Goal: Task Accomplishment & Management: Use online tool/utility

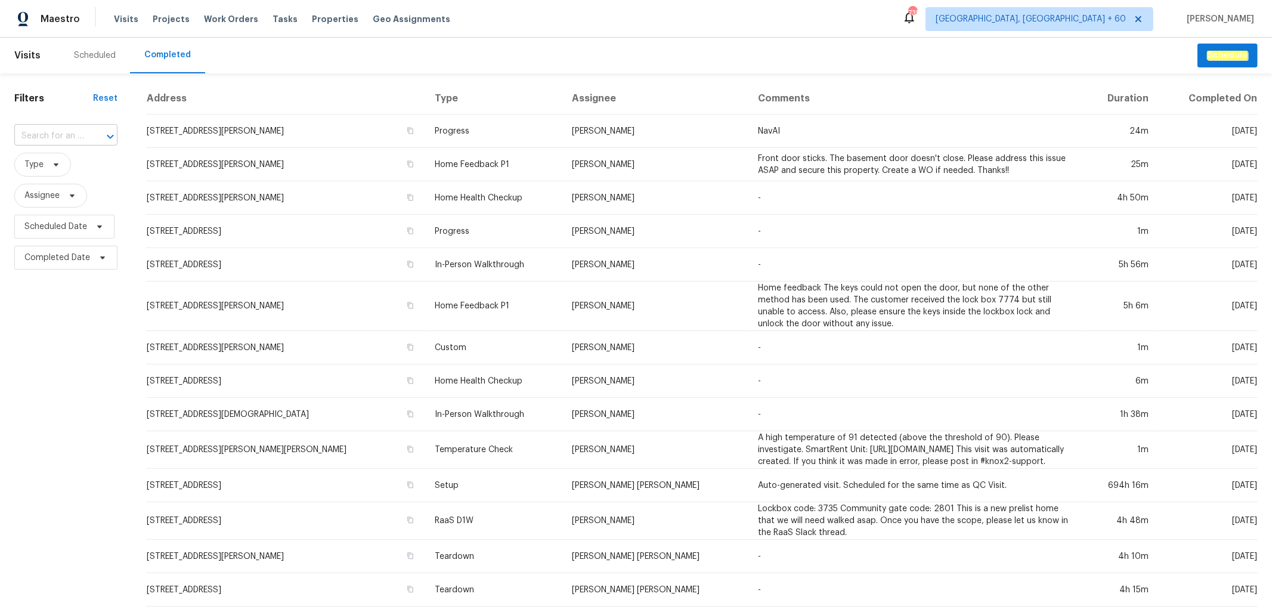
click at [66, 128] on input "text" at bounding box center [49, 136] width 70 height 18
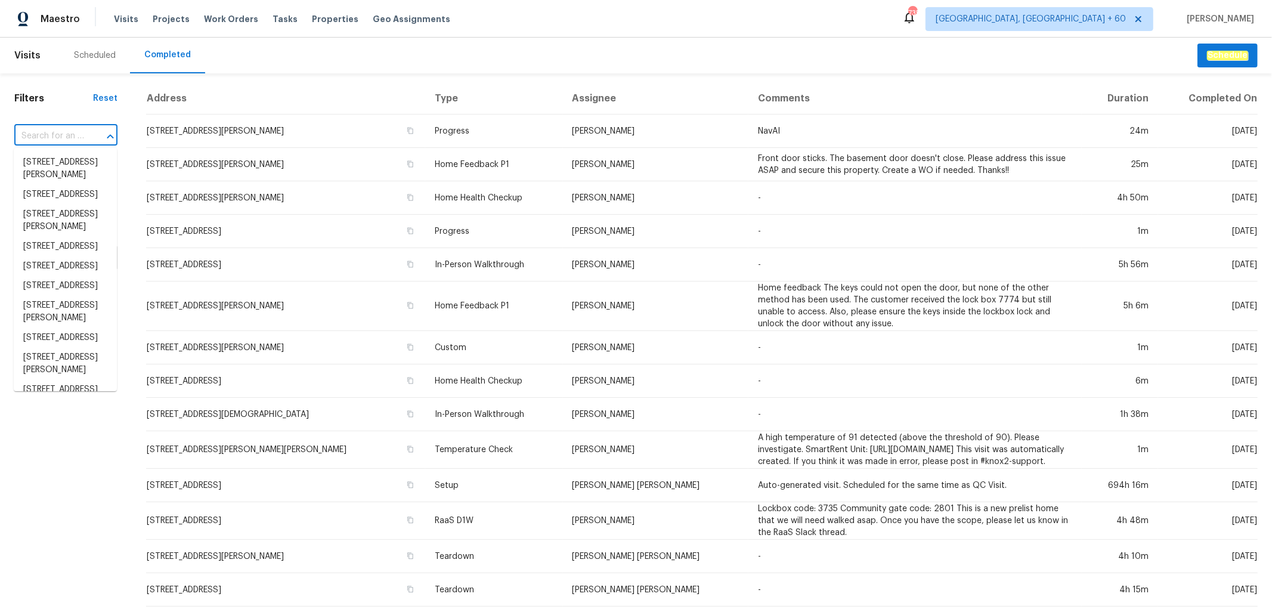
paste input "[STREET_ADDRESS]"
type input "[STREET_ADDRESS]"
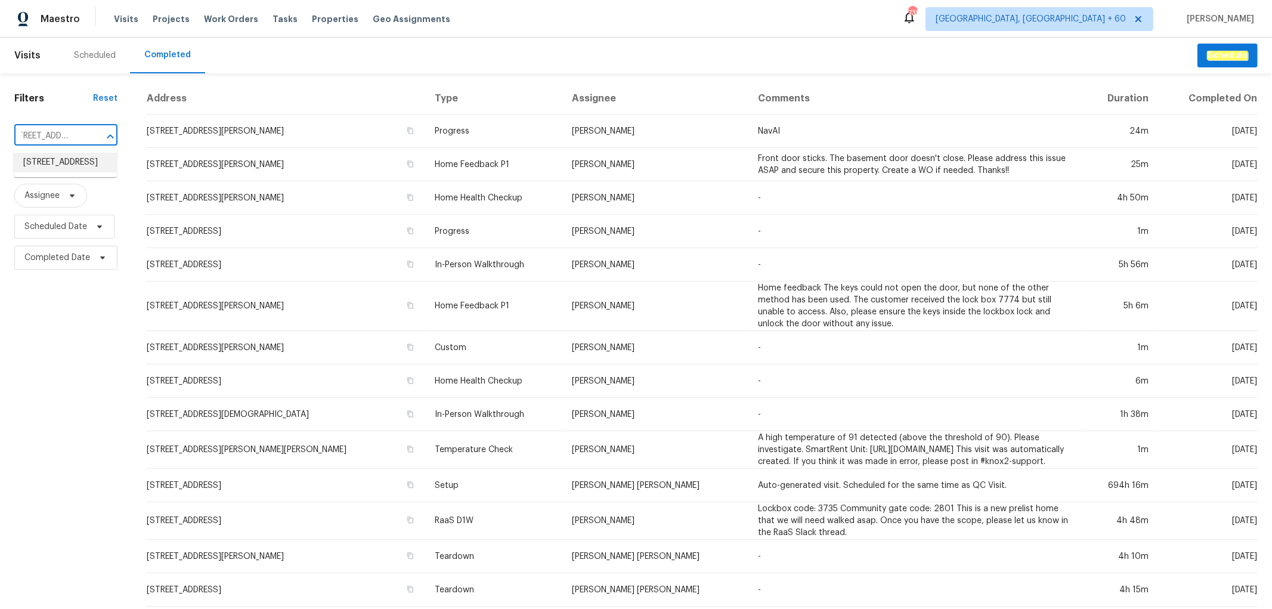
click at [79, 172] on li "[STREET_ADDRESS]" at bounding box center [65, 163] width 103 height 20
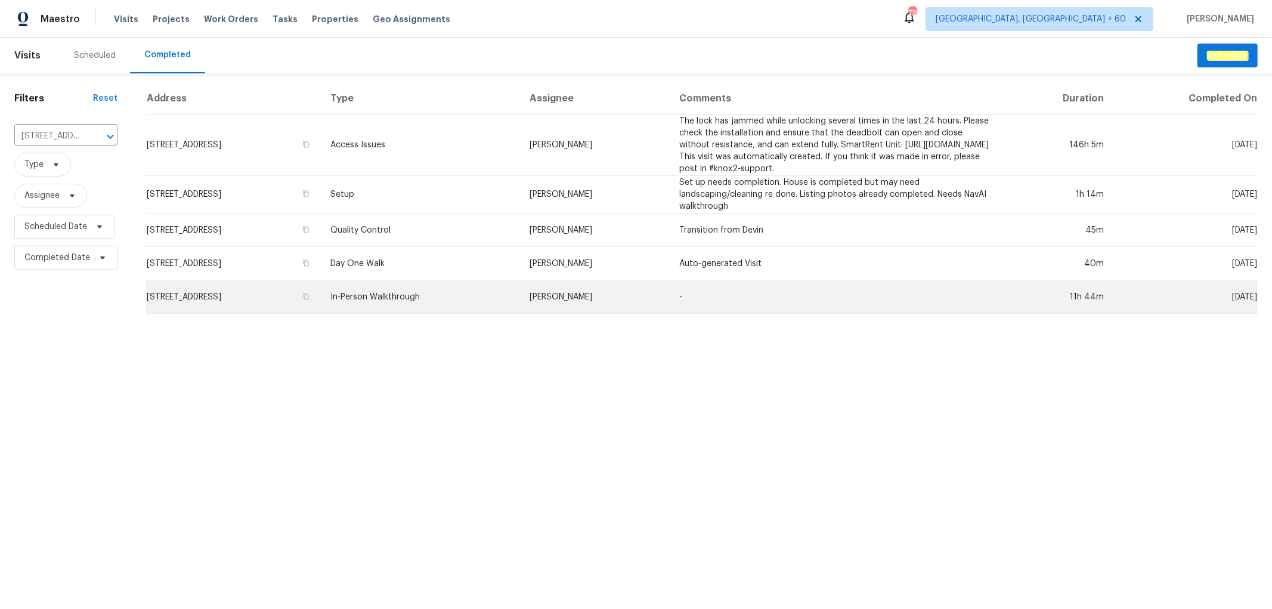
click at [588, 297] on td "[PERSON_NAME]" at bounding box center [595, 296] width 150 height 33
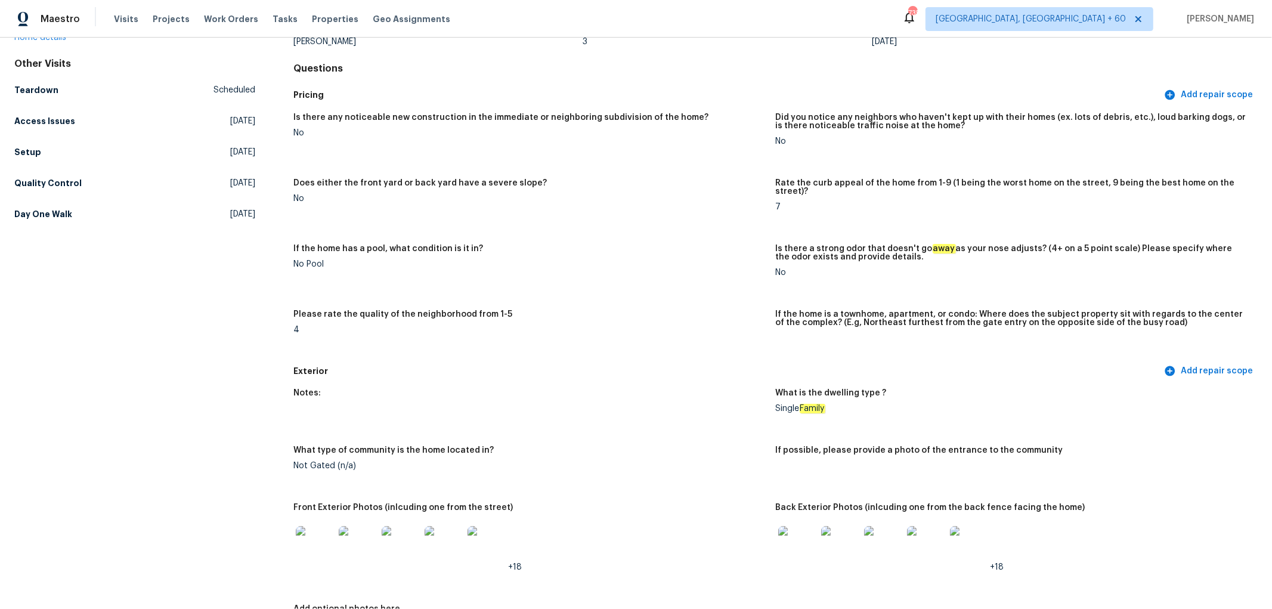
scroll to position [331, 0]
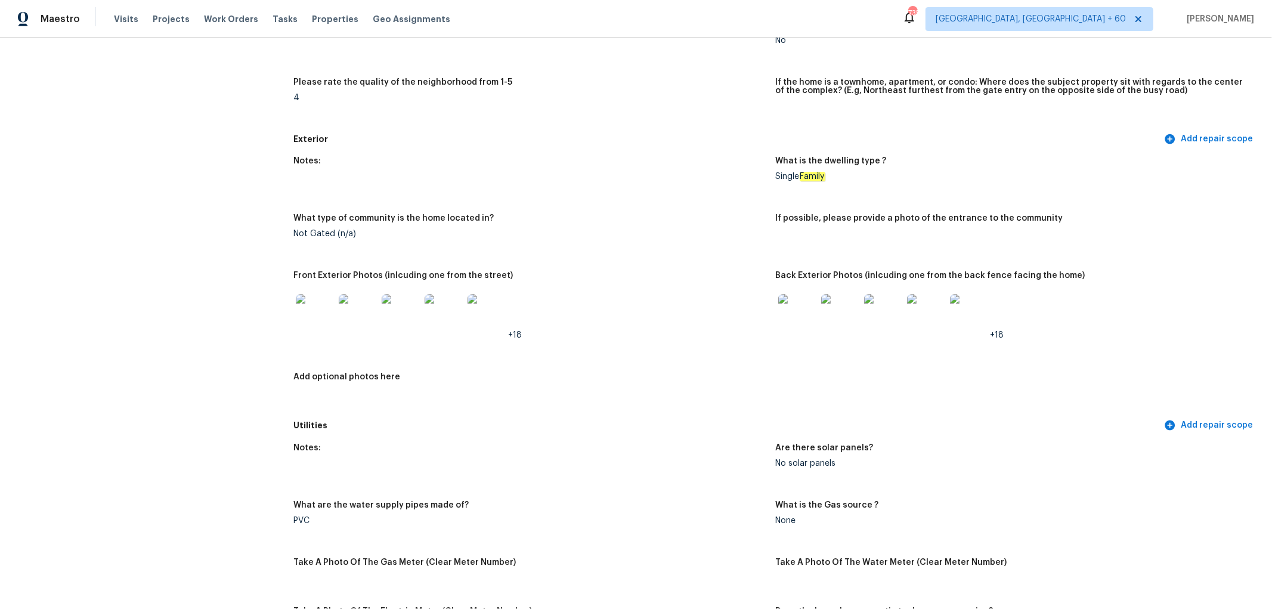
click at [789, 317] on img at bounding box center [797, 313] width 38 height 38
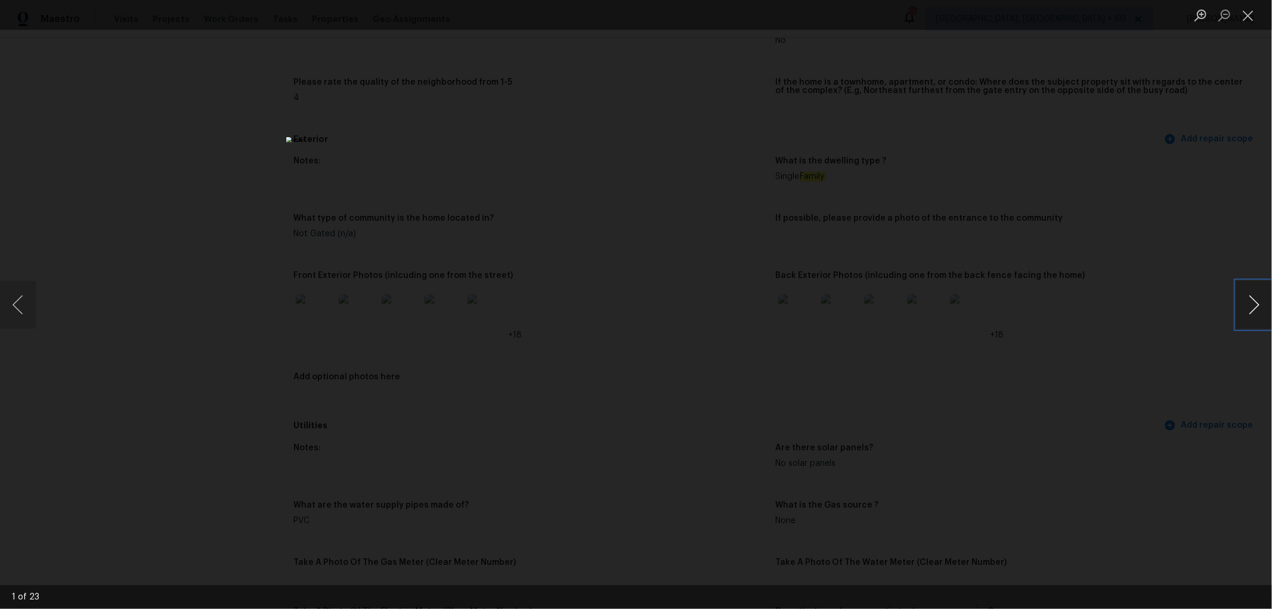
click at [1248, 296] on button "Next image" at bounding box center [1255, 305] width 36 height 48
click at [1249, 16] on button "Close lightbox" at bounding box center [1249, 15] width 24 height 21
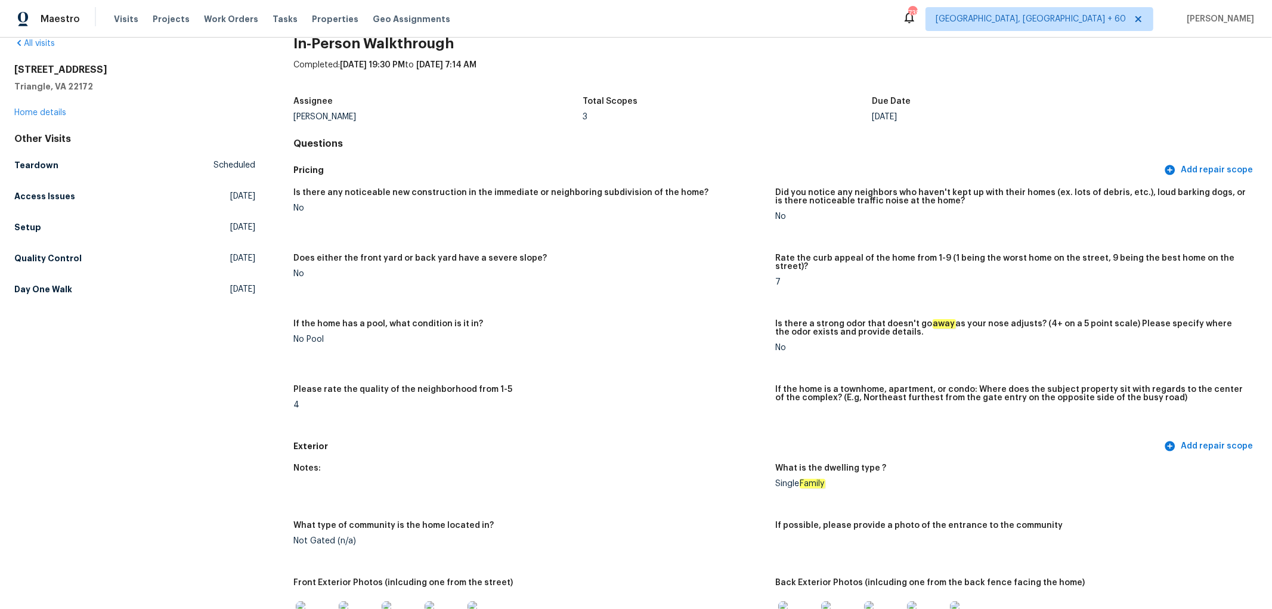
scroll to position [0, 0]
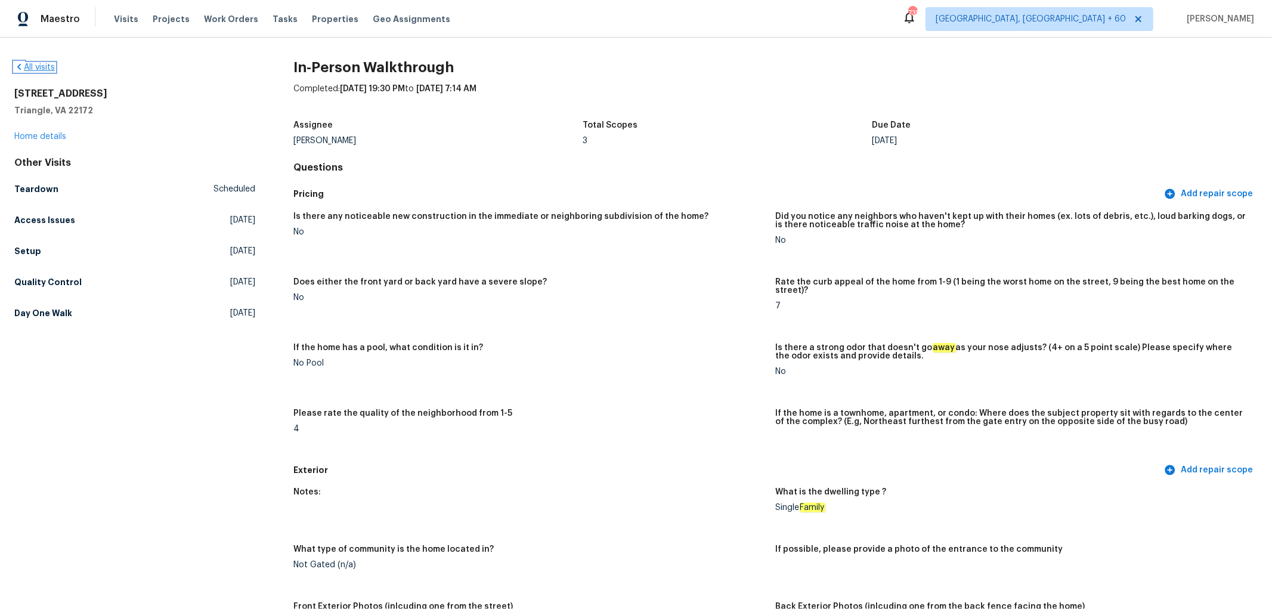
click at [51, 70] on link "All visits" at bounding box center [34, 67] width 41 height 8
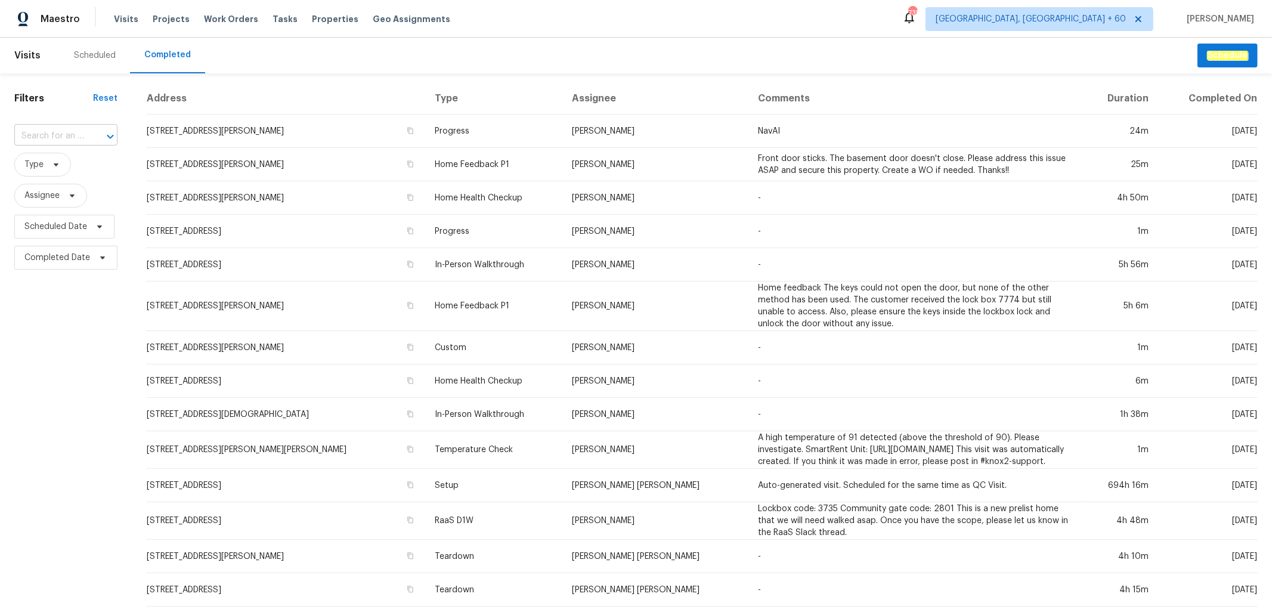
click at [54, 137] on input "text" at bounding box center [49, 136] width 70 height 18
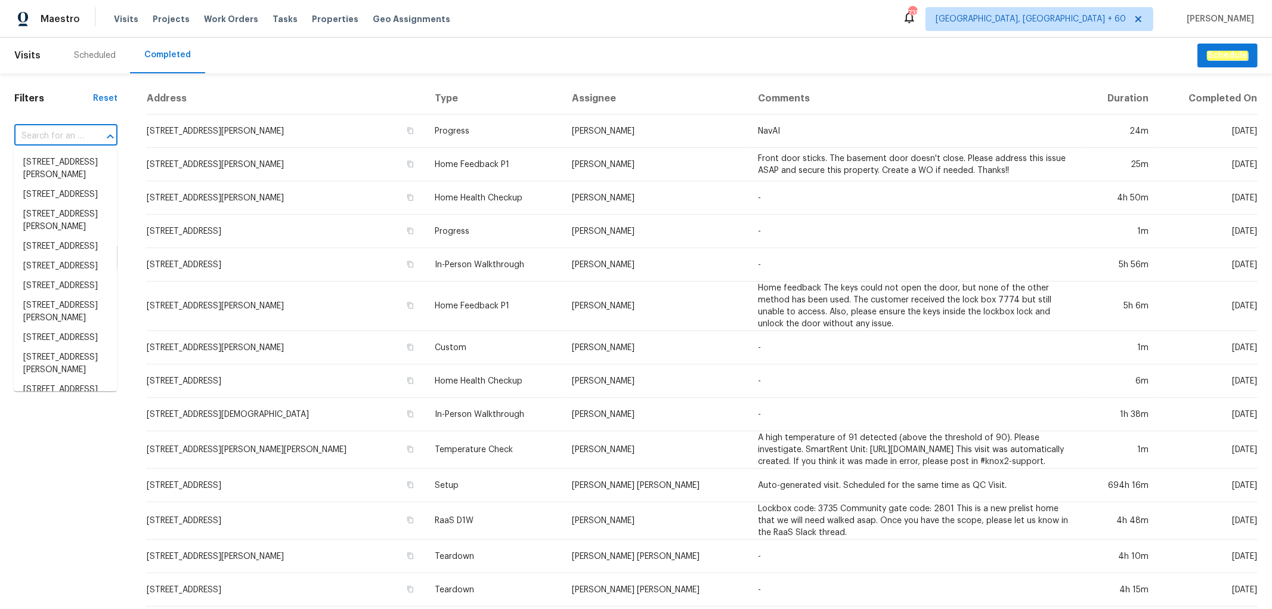
paste input "130 Horseshoe Dr, Shelbyville, TN 37160"
type input "130 Horseshoe Dr, Shelbyville, TN 37160"
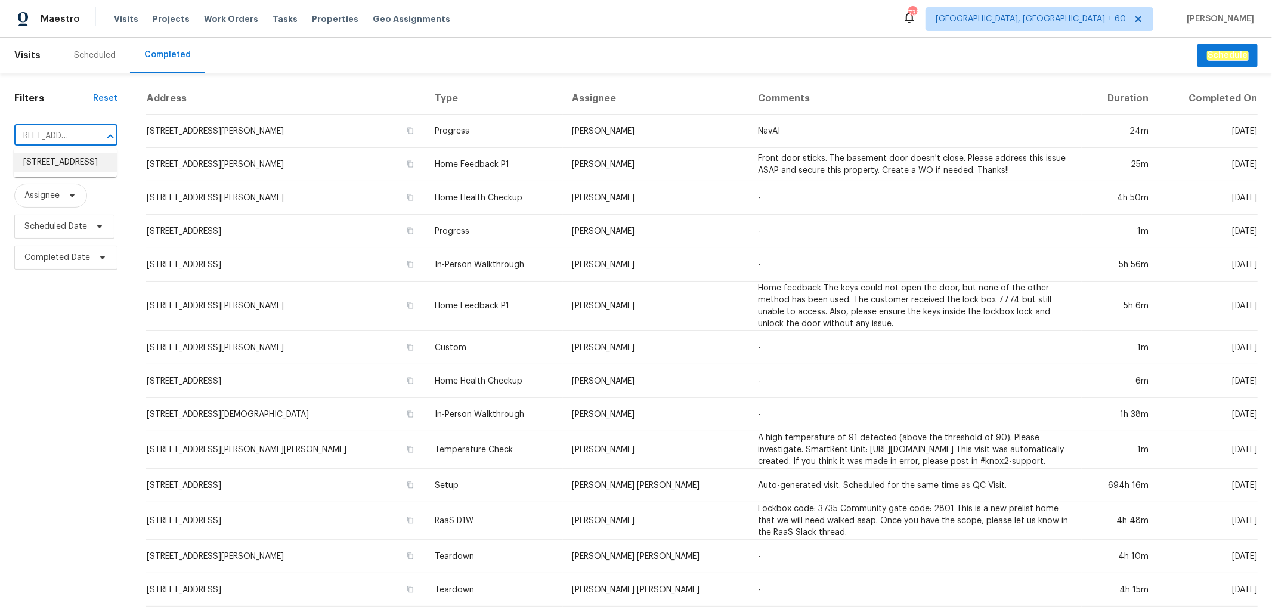
click at [64, 169] on li "130 Horseshoe Dr, Shelbyville, TN 37160" at bounding box center [65, 163] width 103 height 20
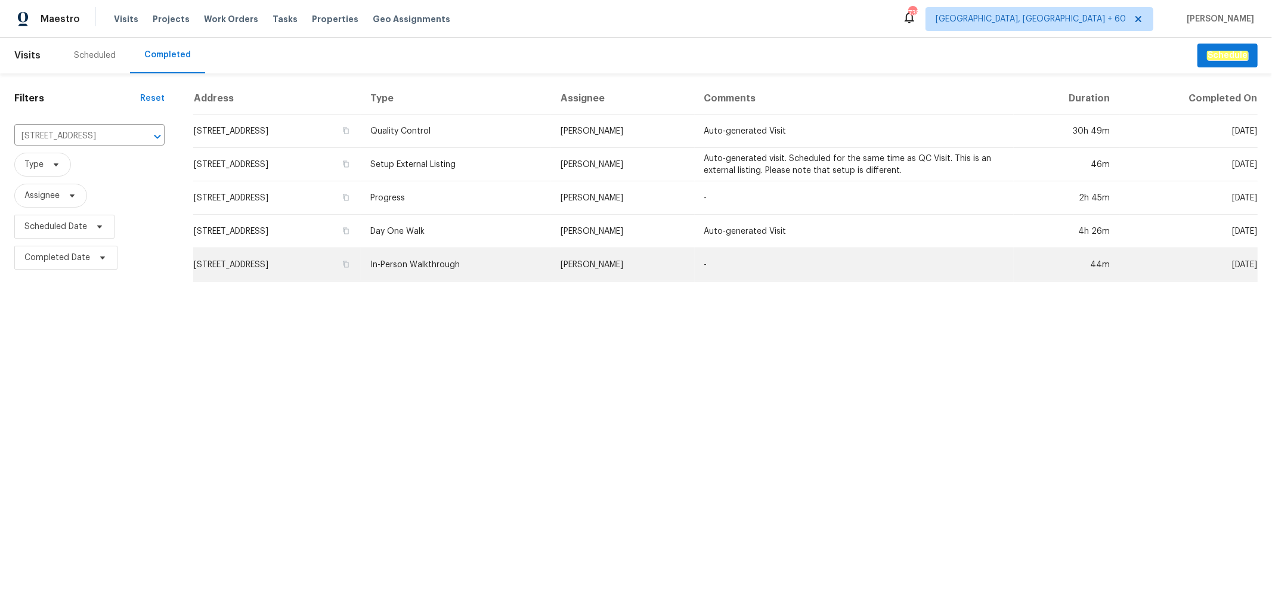
click at [550, 270] on td "In-Person Walkthrough" at bounding box center [456, 264] width 190 height 33
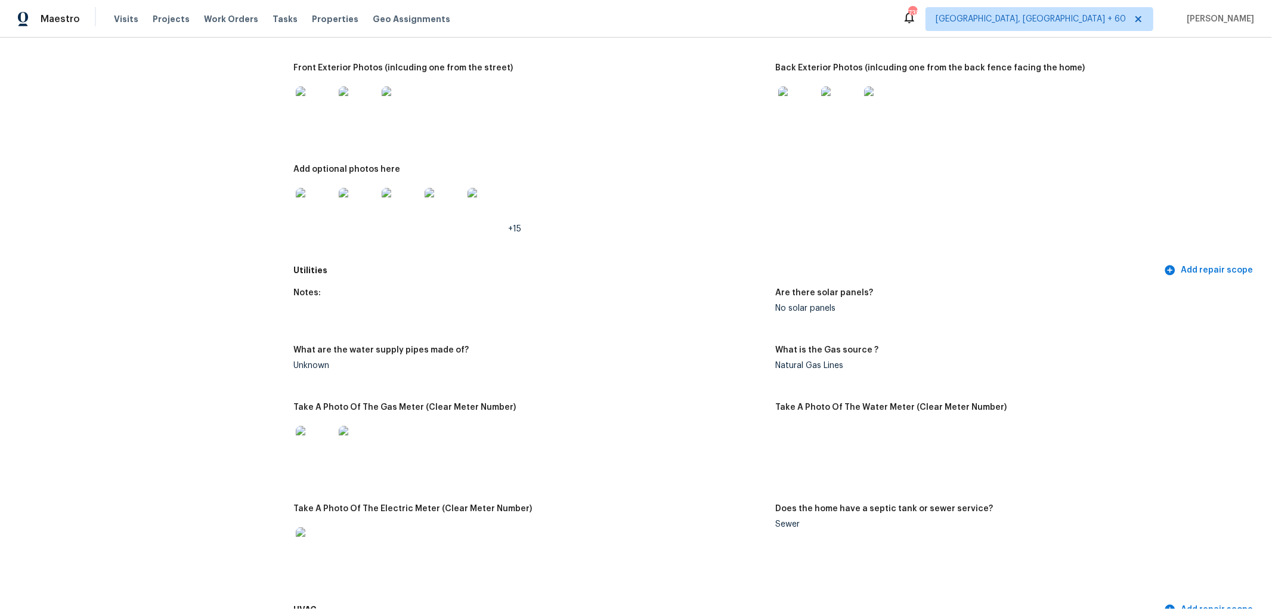
scroll to position [530, 0]
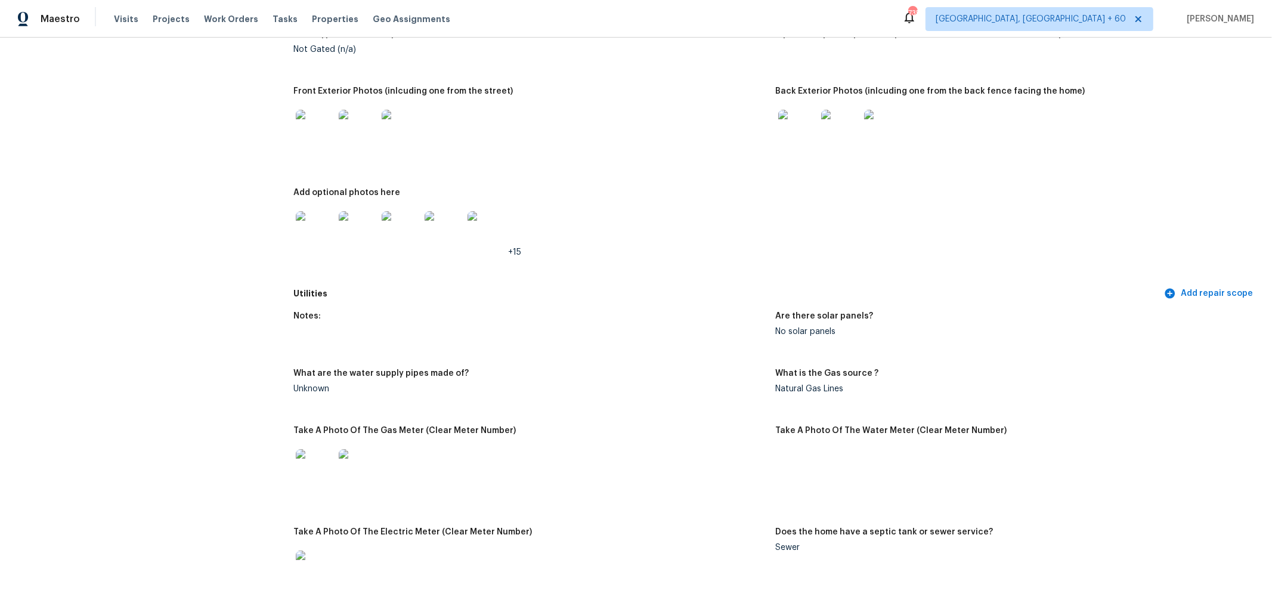
click at [792, 125] on img at bounding box center [797, 129] width 38 height 38
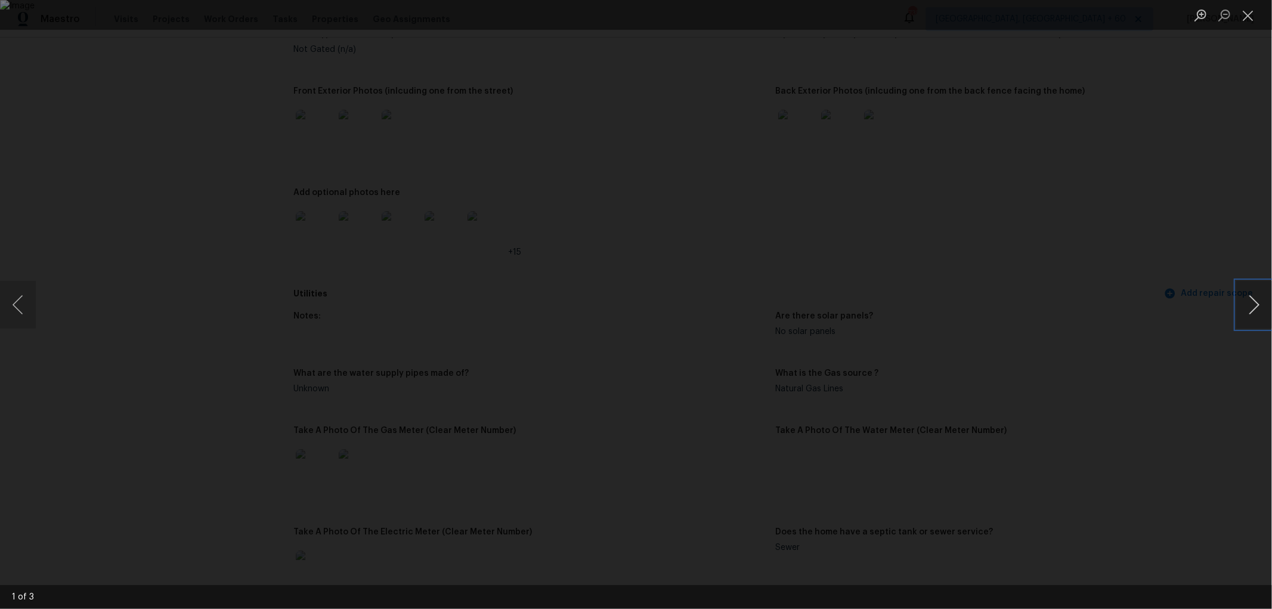
click at [1260, 307] on button "Next image" at bounding box center [1255, 305] width 36 height 48
click at [1241, 16] on button "Close lightbox" at bounding box center [1249, 15] width 24 height 21
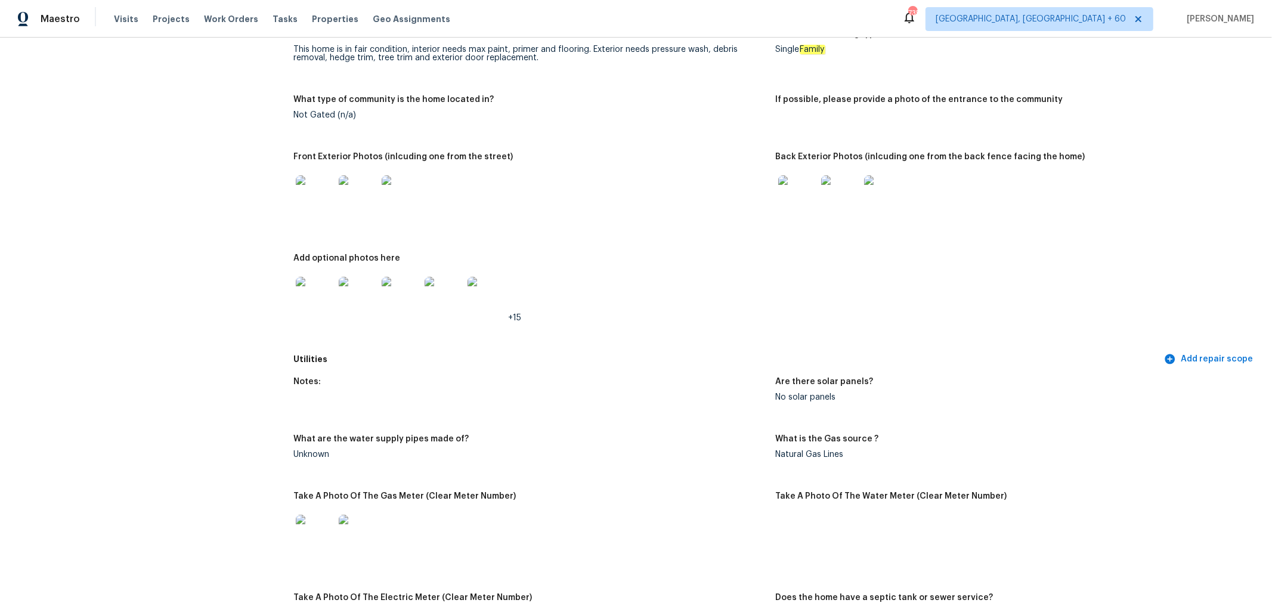
scroll to position [463, 0]
click at [321, 308] on img at bounding box center [315, 296] width 38 height 38
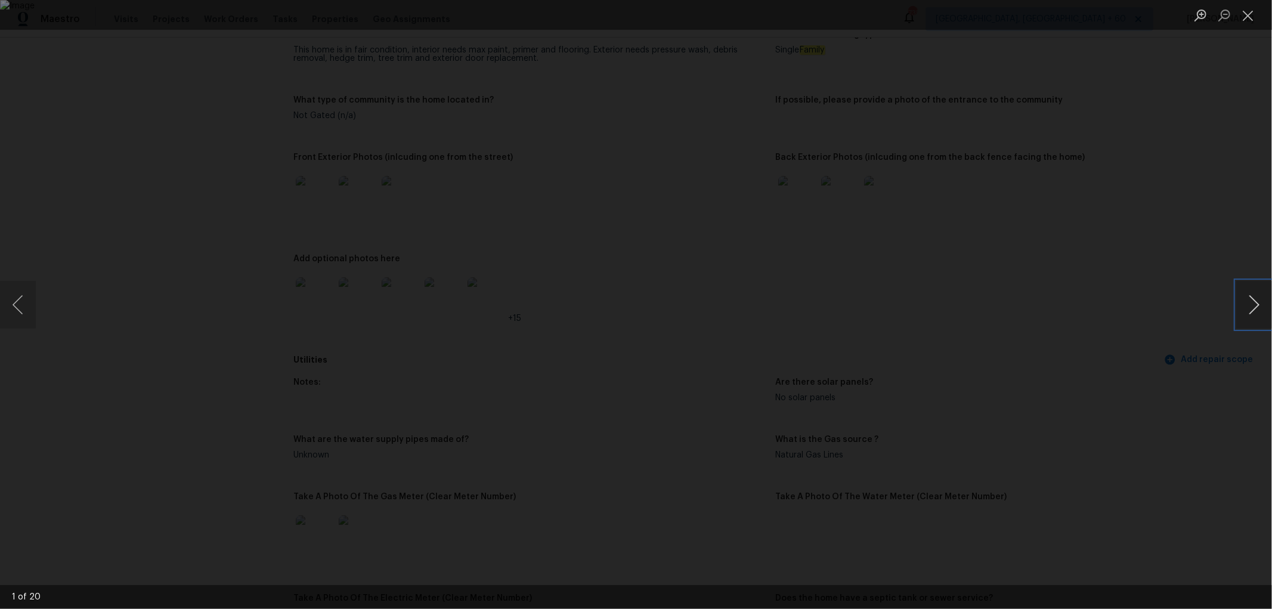
click at [1250, 307] on button "Next image" at bounding box center [1255, 305] width 36 height 48
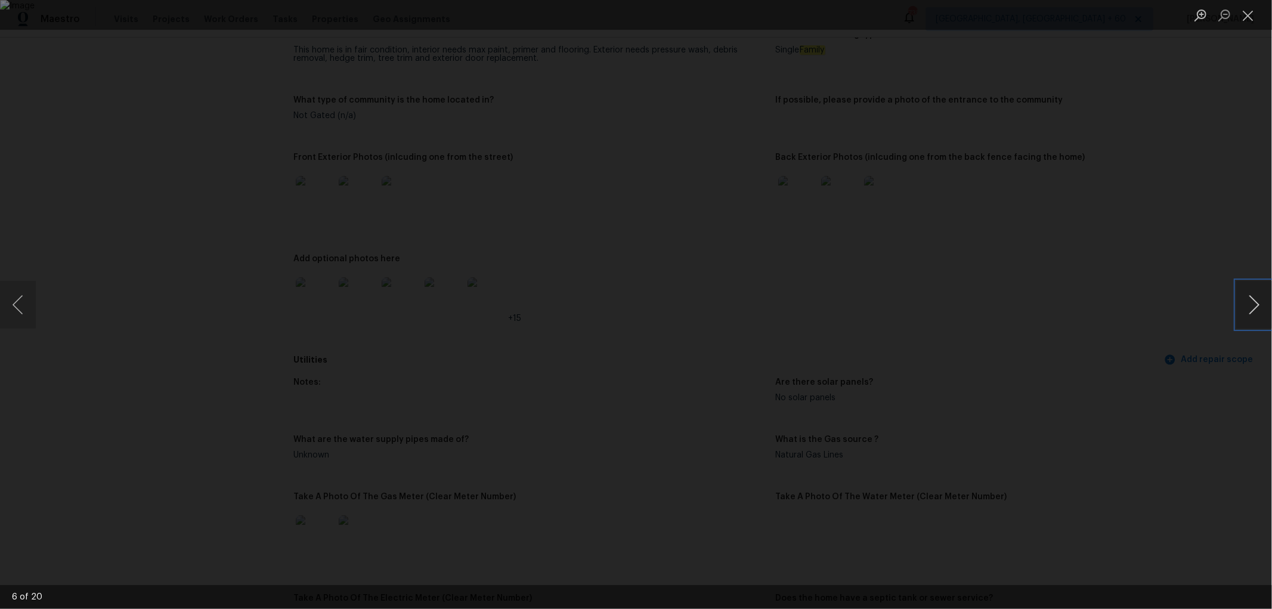
click at [1250, 307] on button "Next image" at bounding box center [1255, 305] width 36 height 48
click at [1243, 299] on button "Next image" at bounding box center [1255, 305] width 36 height 48
click at [1250, 301] on button "Next image" at bounding box center [1255, 305] width 36 height 48
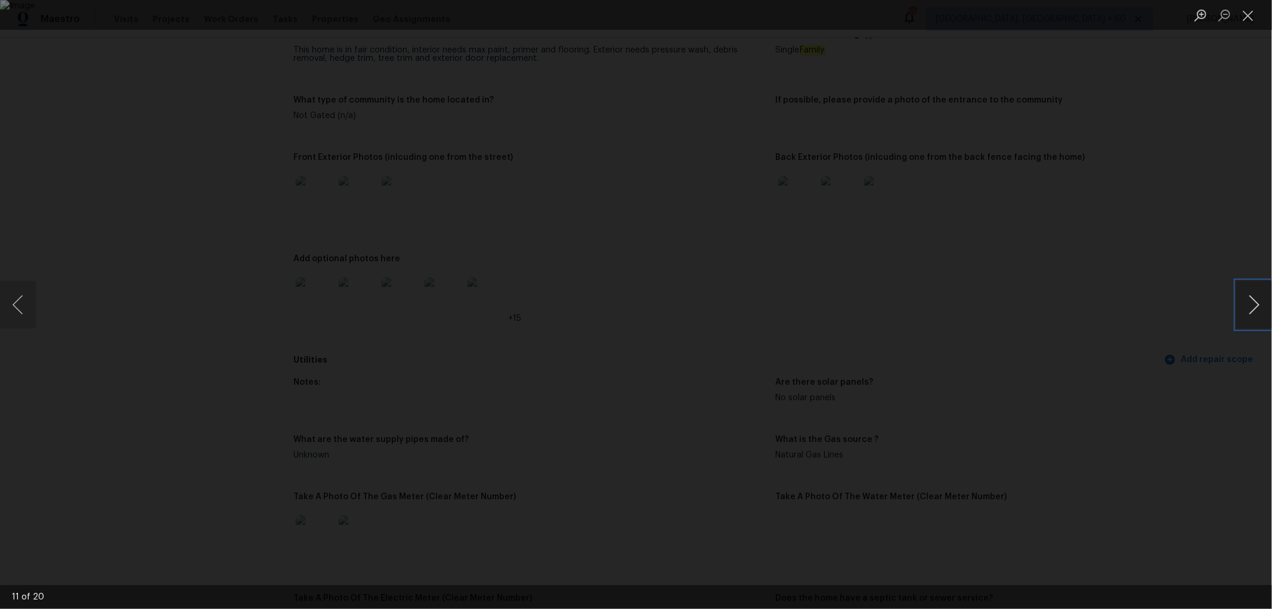
click at [1250, 301] on button "Next image" at bounding box center [1255, 305] width 36 height 48
click at [1243, 305] on button "Next image" at bounding box center [1255, 305] width 36 height 48
click at [1249, 308] on button "Next image" at bounding box center [1255, 305] width 36 height 48
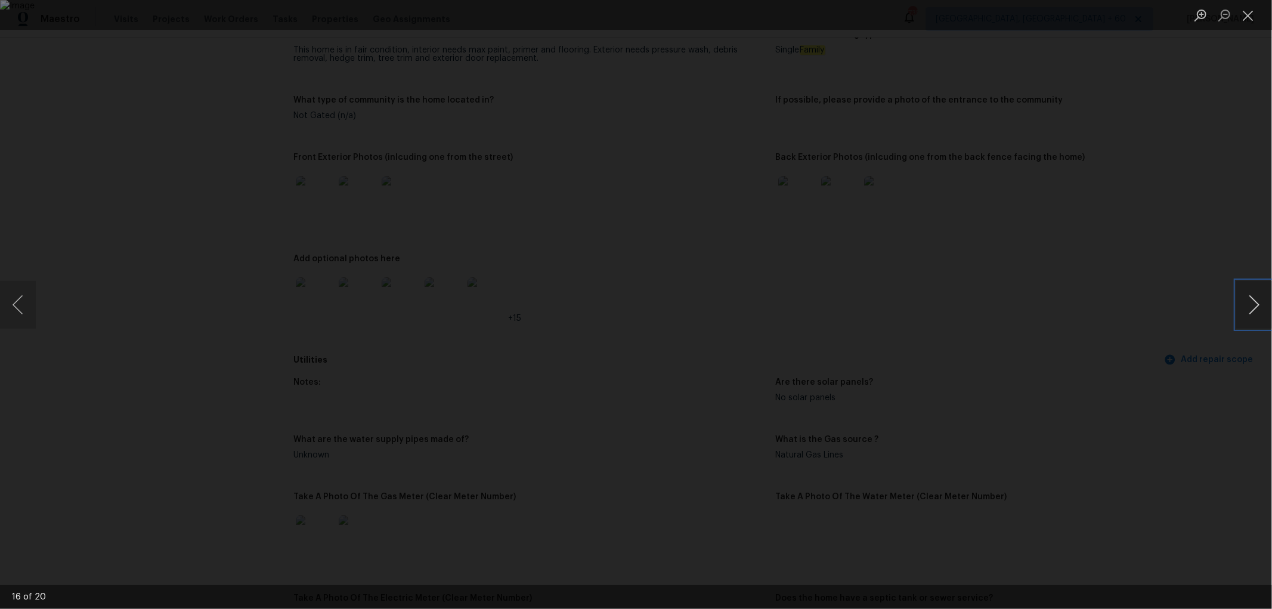
click at [1249, 308] on button "Next image" at bounding box center [1255, 305] width 36 height 48
click at [1256, 8] on button "Close lightbox" at bounding box center [1249, 15] width 24 height 21
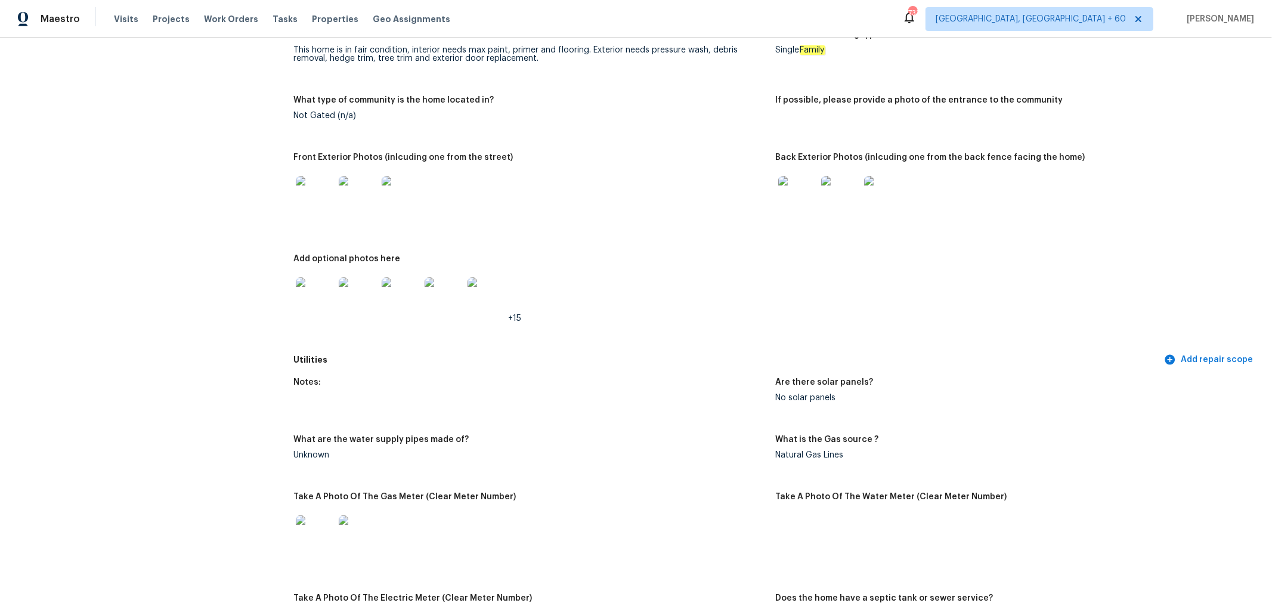
click at [391, 203] on img at bounding box center [401, 195] width 38 height 38
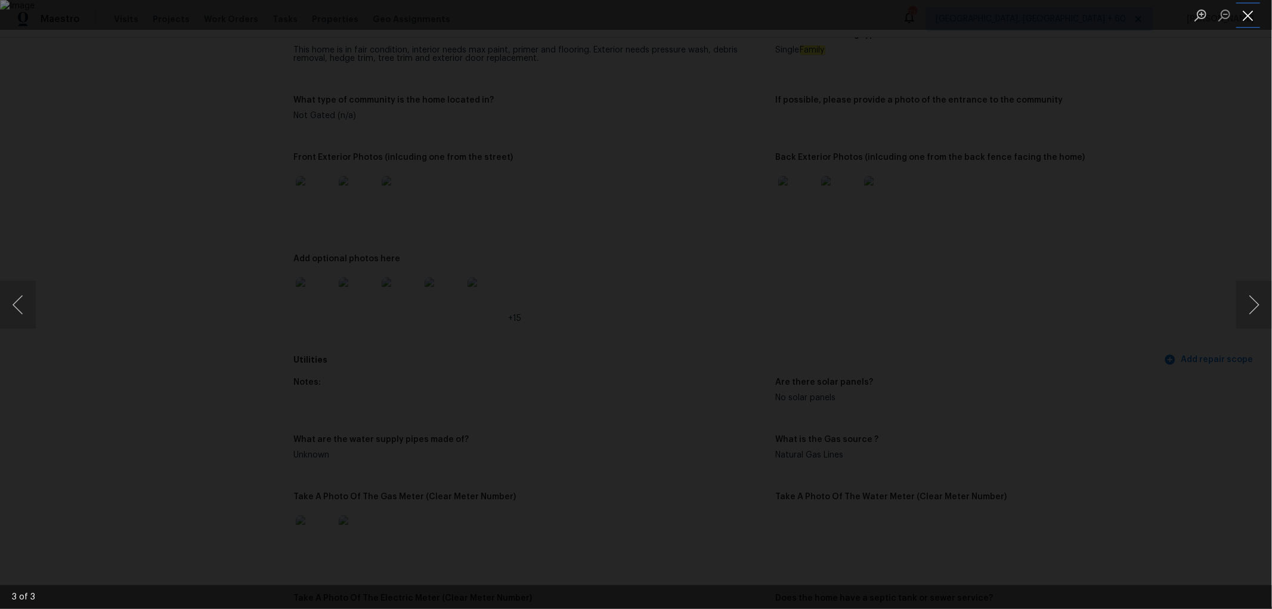
click at [1241, 21] on button "Close lightbox" at bounding box center [1249, 15] width 24 height 21
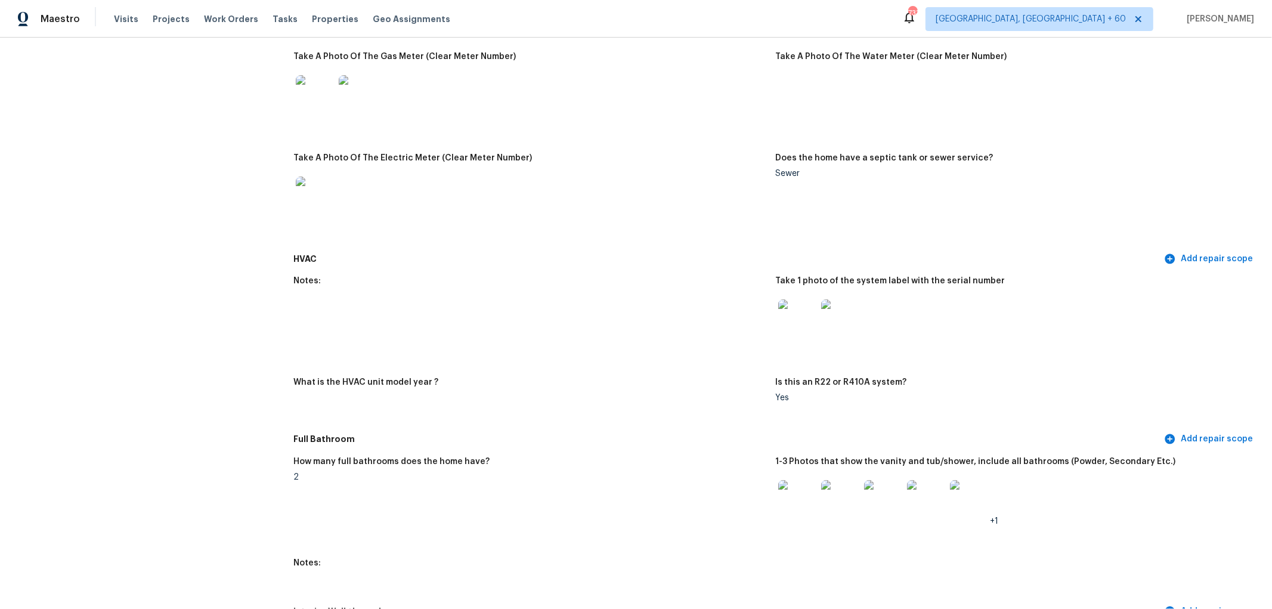
scroll to position [928, 0]
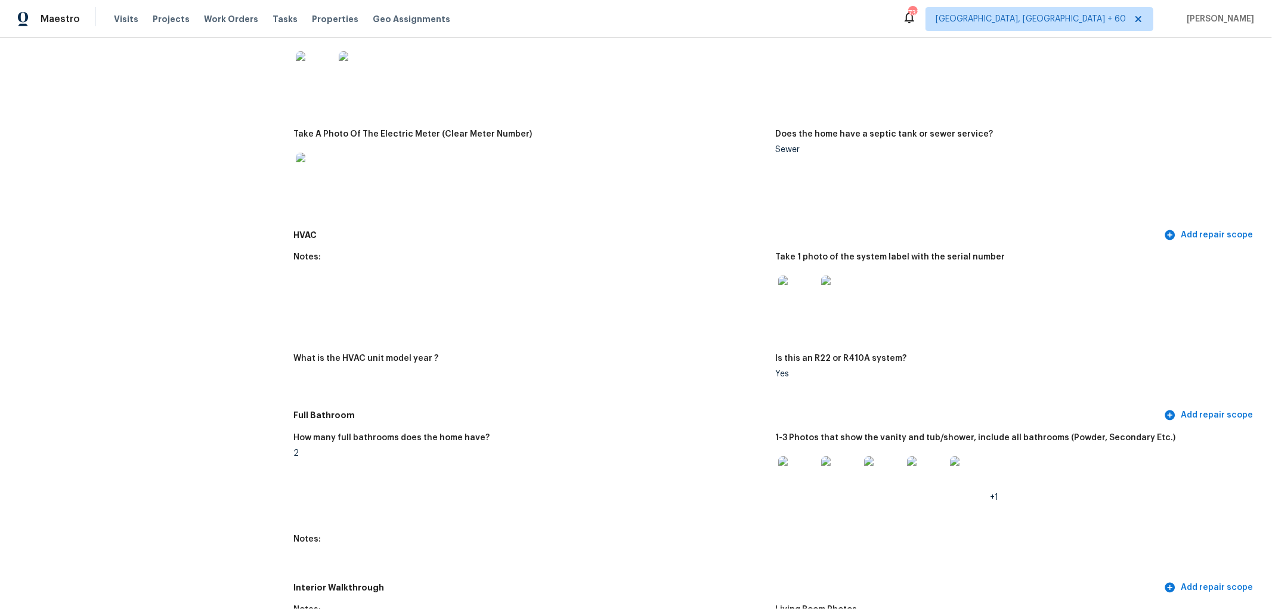
click at [801, 306] on img at bounding box center [797, 295] width 38 height 38
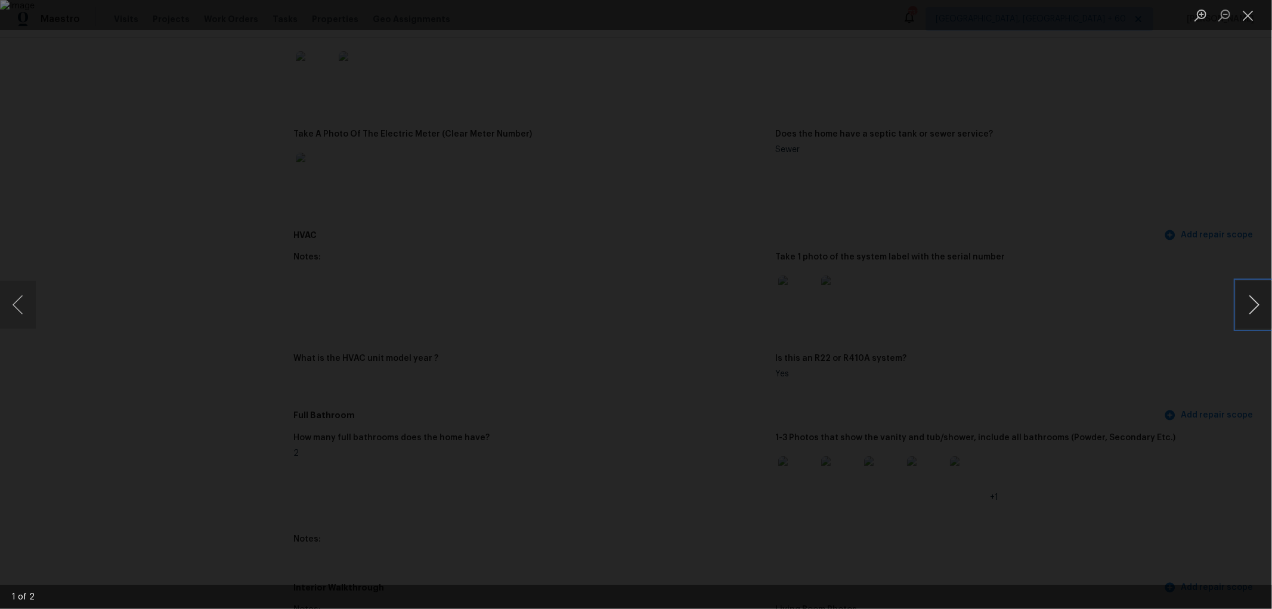
click at [1259, 313] on button "Next image" at bounding box center [1255, 305] width 36 height 48
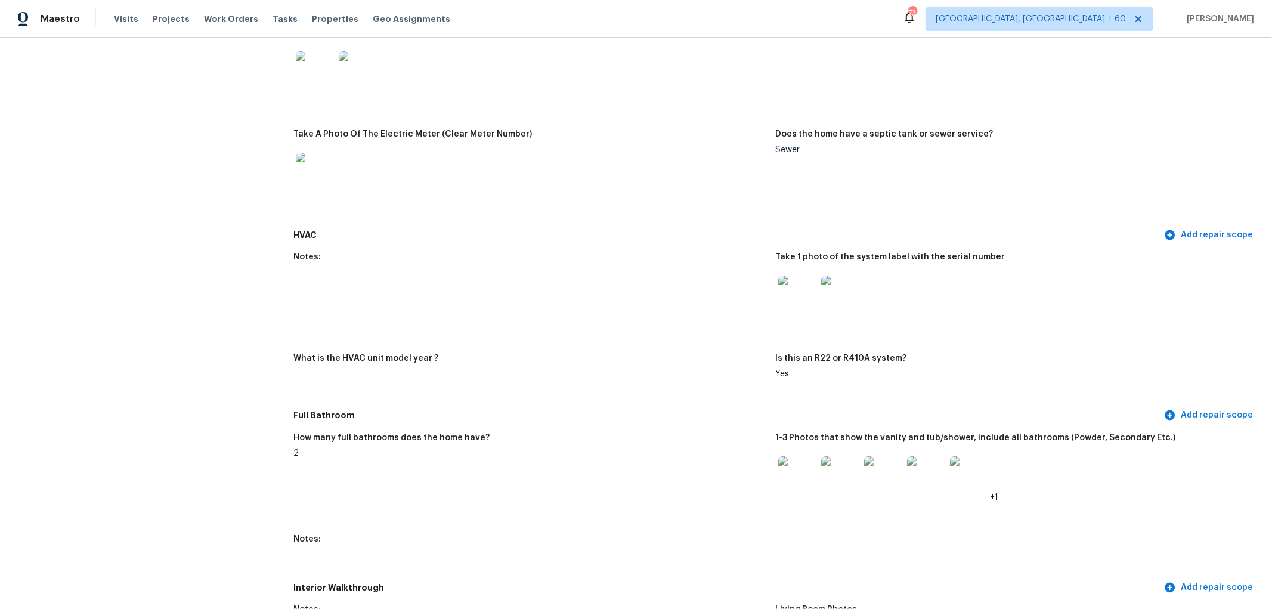
click at [1039, 197] on figure "Does the home have a septic tank or sewer service? Sewer" at bounding box center [1017, 173] width 482 height 87
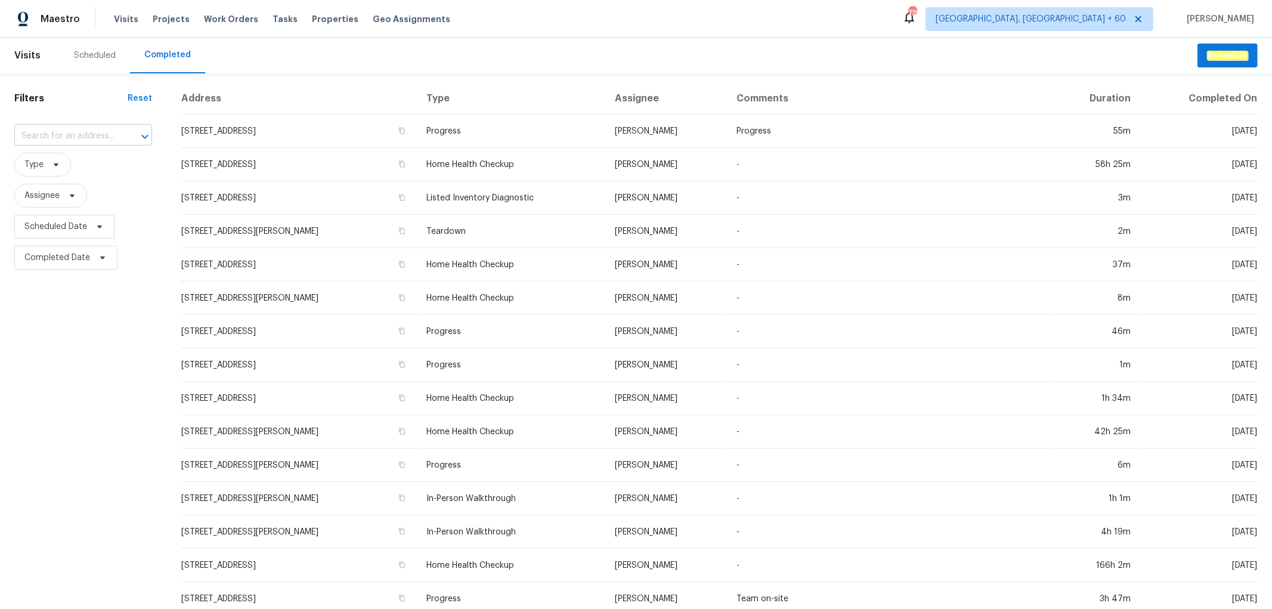
click at [75, 141] on input "text" at bounding box center [66, 136] width 104 height 18
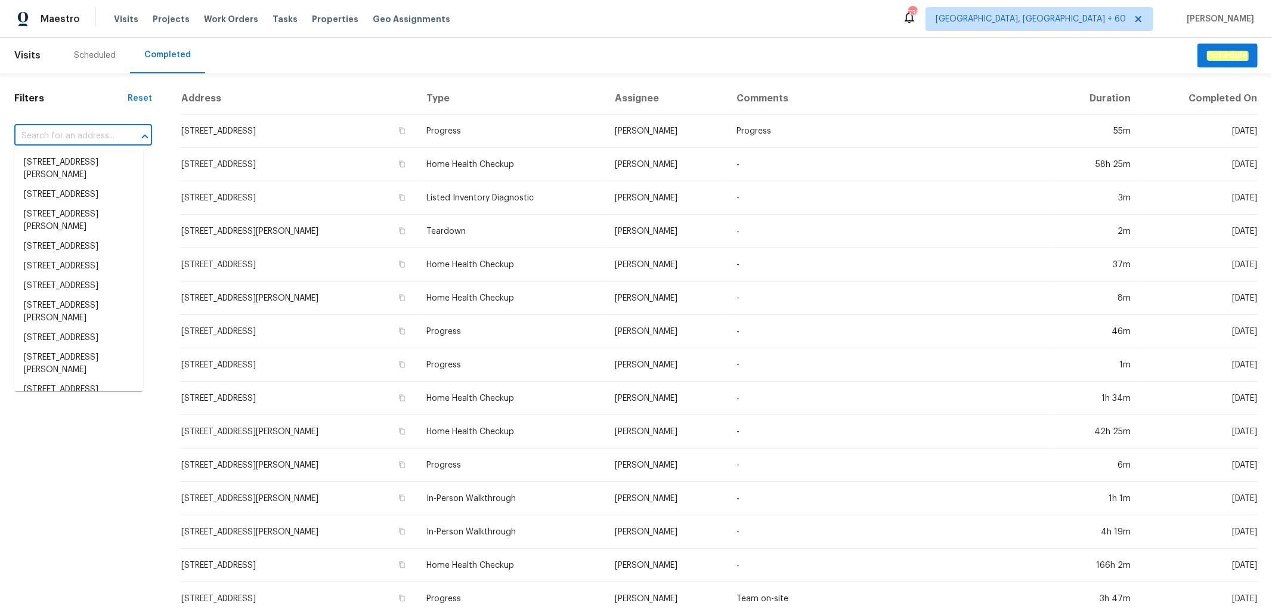
paste input "[STREET_ADDRESS][PERSON_NAME]"
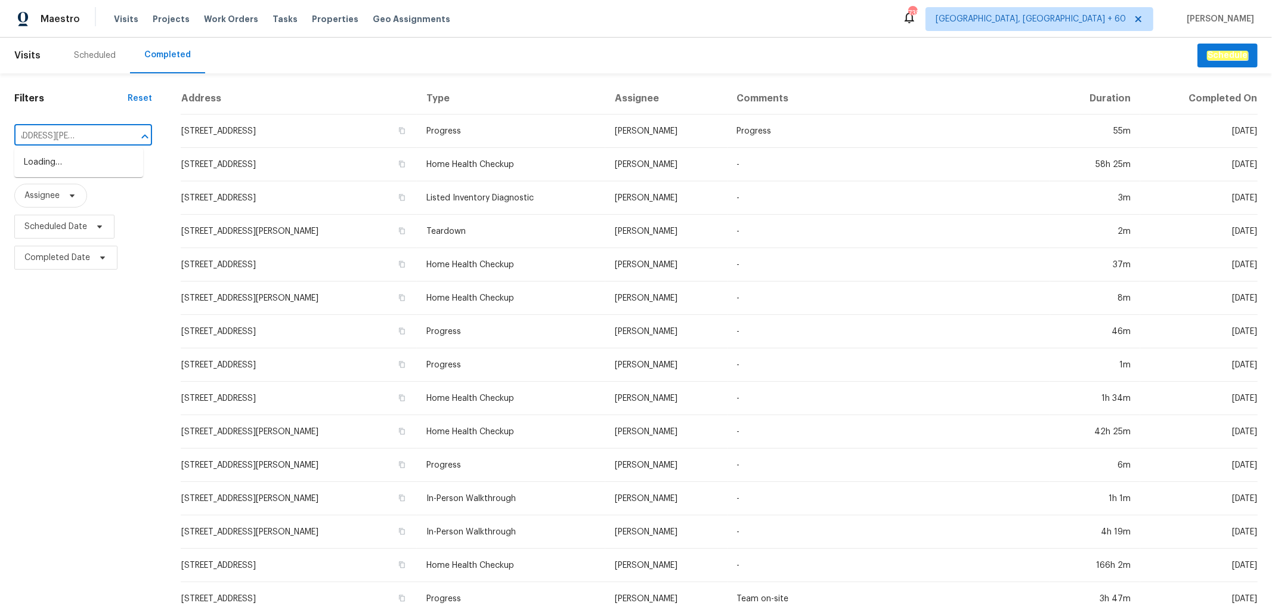
type input "[STREET_ADDRESS][PERSON_NAME]"
click at [76, 165] on li "[STREET_ADDRESS][PERSON_NAME]" at bounding box center [78, 169] width 129 height 32
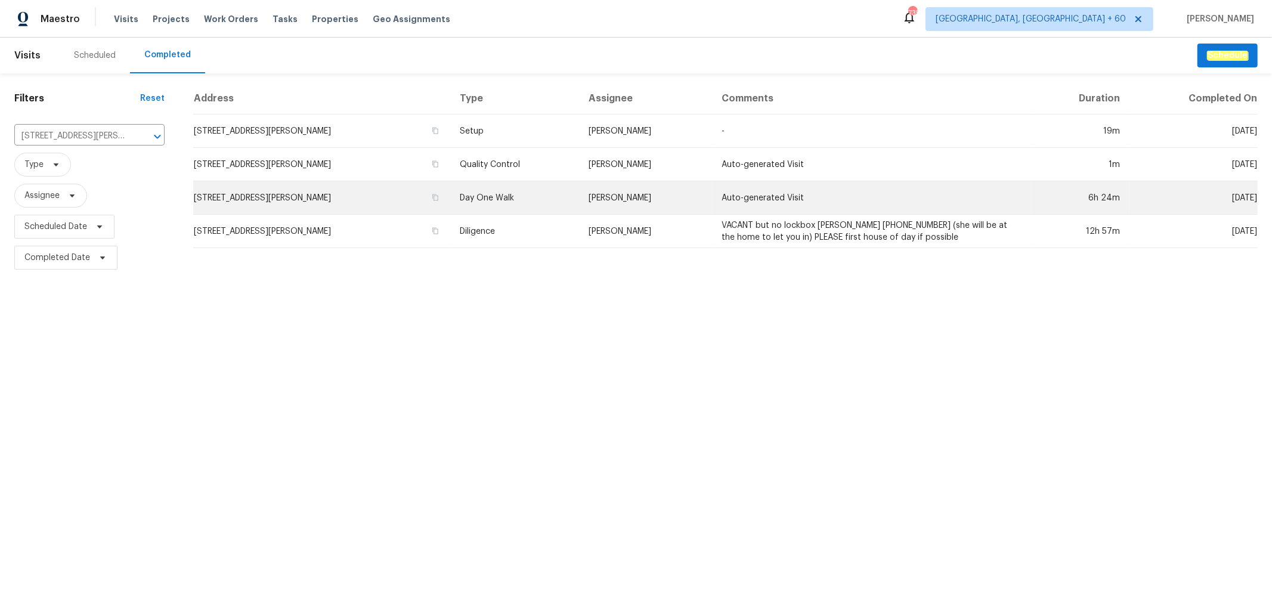
click at [546, 194] on td "Day One Walk" at bounding box center [514, 197] width 129 height 33
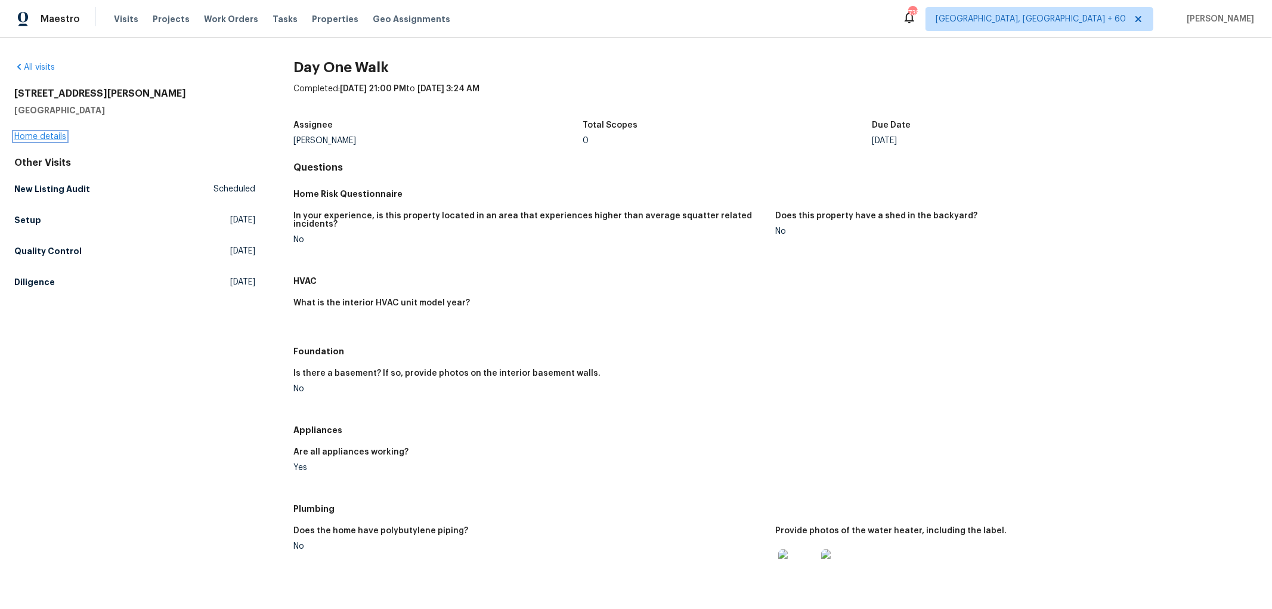
click at [39, 136] on link "Home details" at bounding box center [40, 136] width 52 height 8
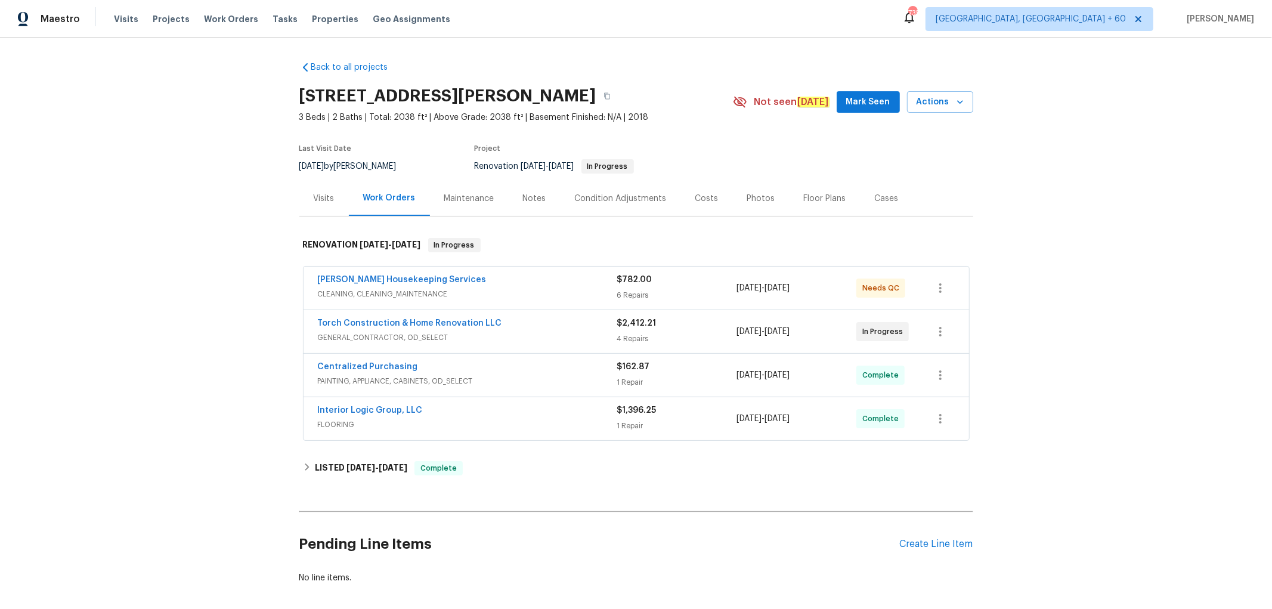
click at [762, 200] on div "Photos" at bounding box center [761, 199] width 28 height 12
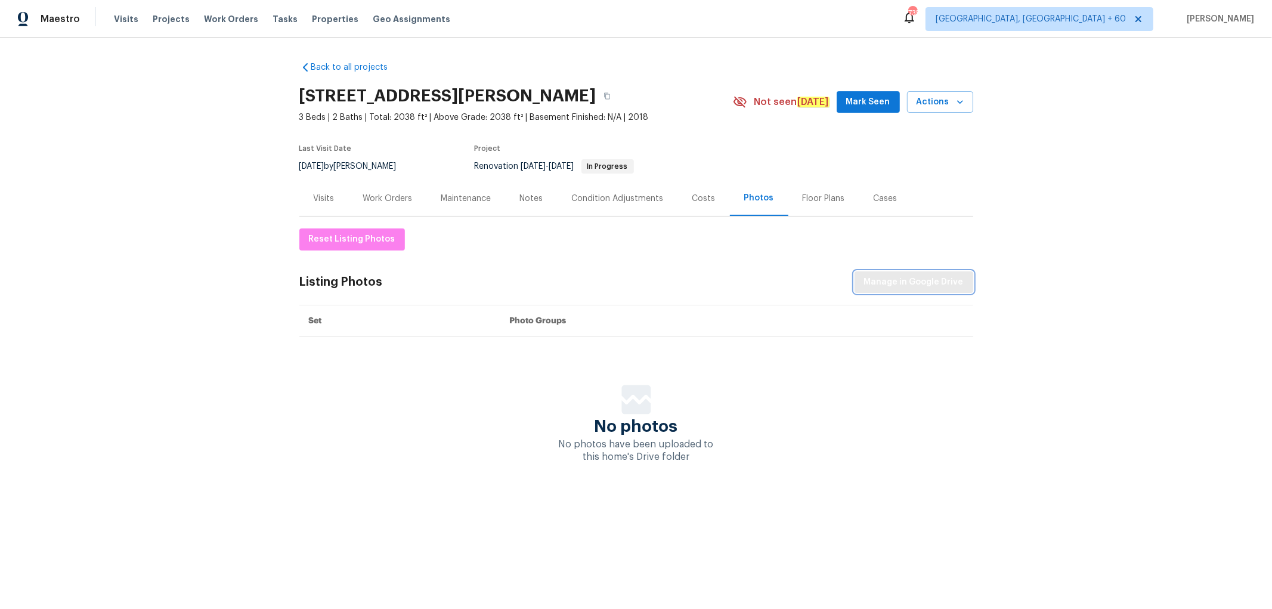
click at [901, 285] on span "Manage in Google Drive" at bounding box center [914, 282] width 100 height 15
